Goal: Find specific page/section: Find specific page/section

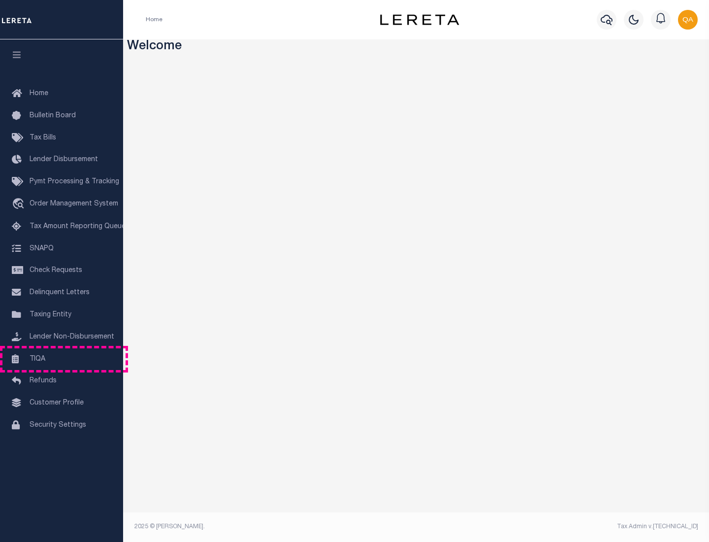
click at [62, 359] on link "TIQA" at bounding box center [61, 359] width 123 height 22
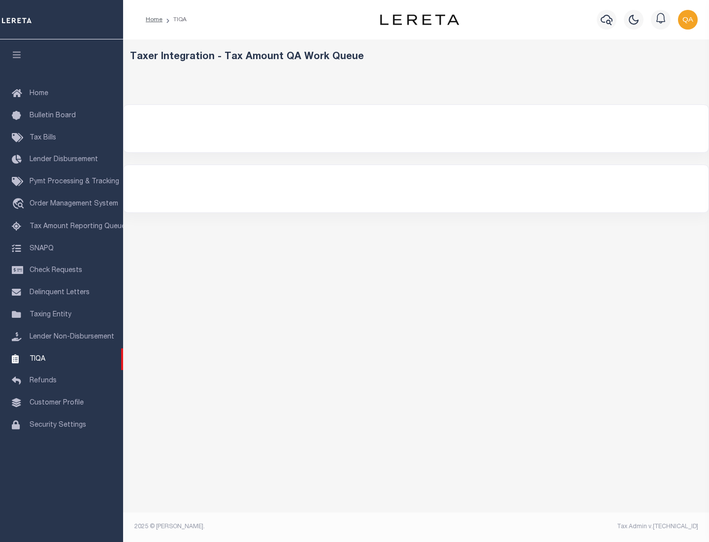
select select "200"
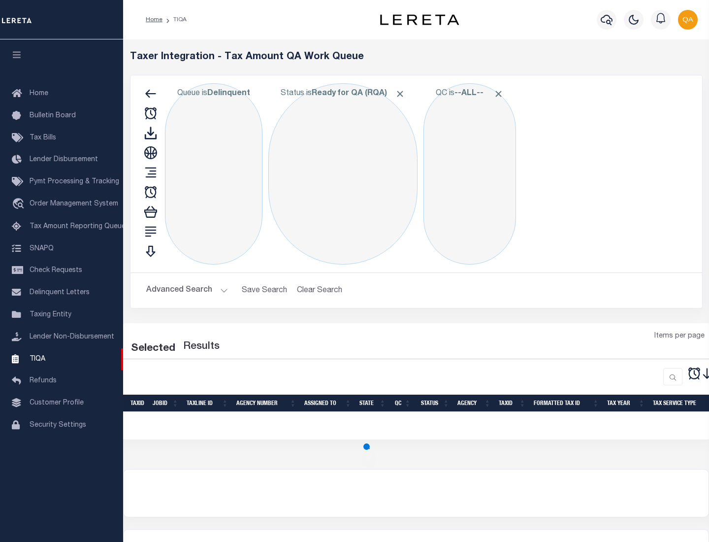
select select "200"
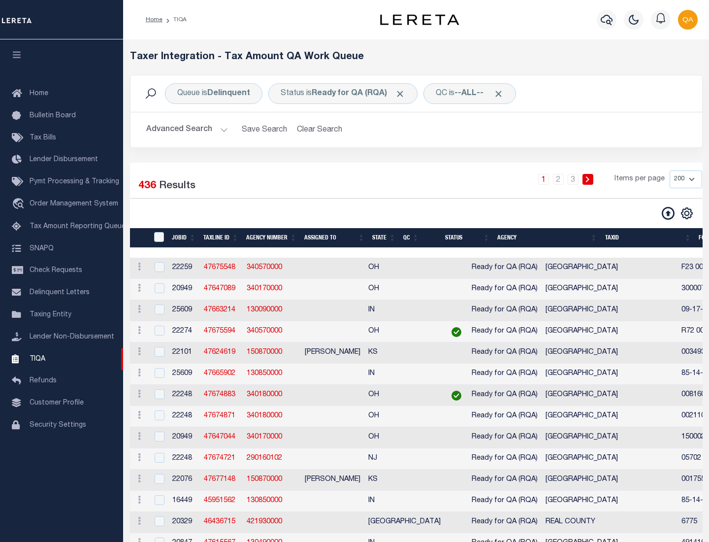
click at [403, 94] on span "Click to Remove" at bounding box center [400, 94] width 10 height 10
